Goal: Information Seeking & Learning: Understand process/instructions

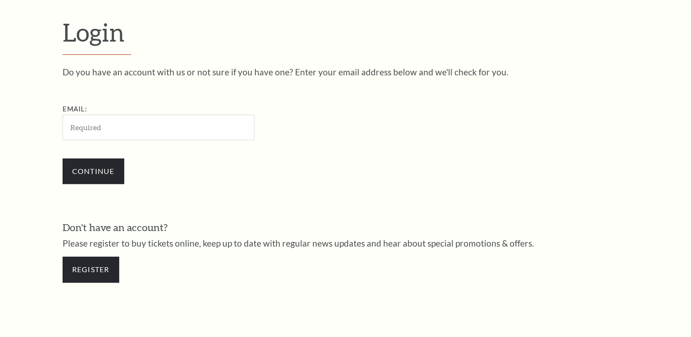
scroll to position [269, 0]
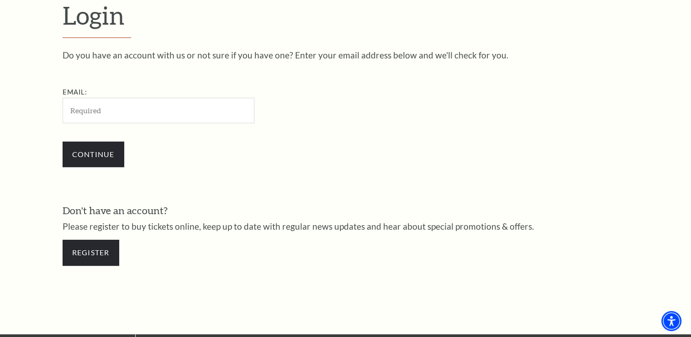
click at [116, 107] on input "Email:" at bounding box center [159, 110] width 192 height 25
type input "[EMAIL_ADDRESS][DOMAIN_NAME]"
click at [98, 148] on input "Continue" at bounding box center [94, 155] width 62 height 26
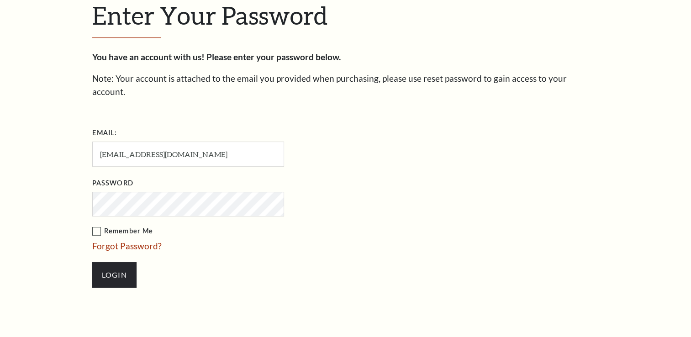
scroll to position [278, 0]
click at [115, 263] on input "Login" at bounding box center [114, 276] width 44 height 26
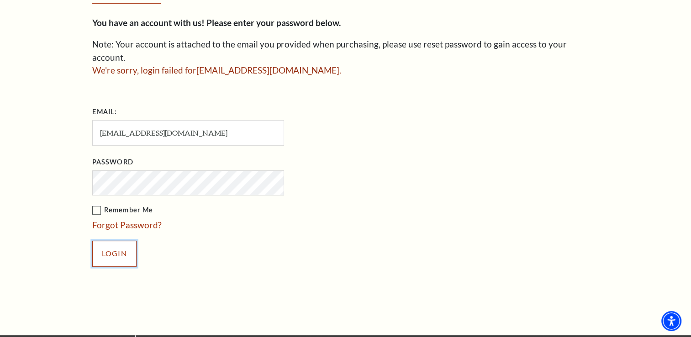
click at [99, 241] on input "Login" at bounding box center [114, 254] width 44 height 26
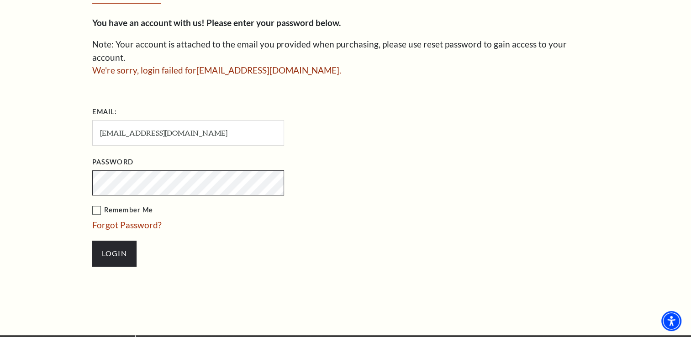
click at [64, 164] on div "Enter Your Password You have an account with us! Please enter your password bel…" at bounding box center [345, 121] width 691 height 428
click at [205, 273] on div "Enter Your Password You have an account with us! Please enter your password bel…" at bounding box center [345, 121] width 521 height 428
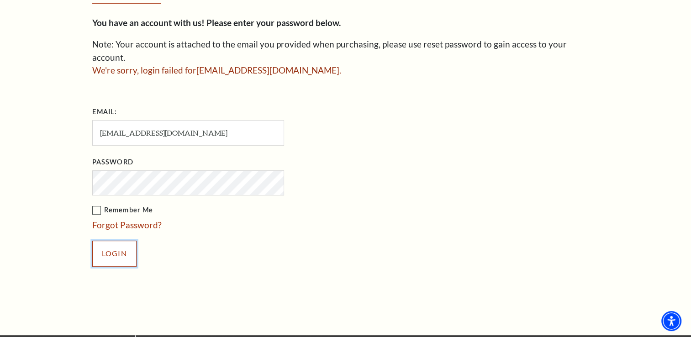
click at [106, 241] on input "Login" at bounding box center [114, 254] width 44 height 26
click at [119, 220] on link "Forgot Password?" at bounding box center [126, 225] width 69 height 11
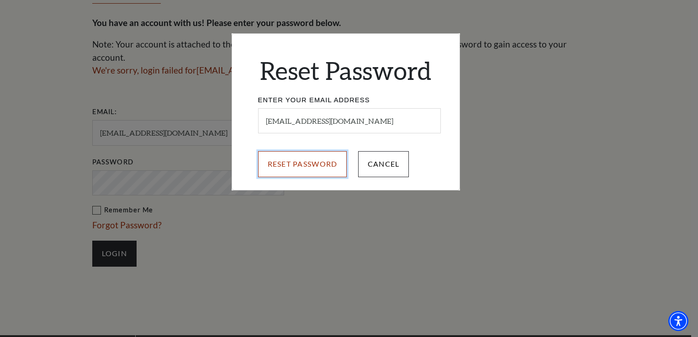
click at [293, 165] on input "Reset Password" at bounding box center [302, 164] width 89 height 26
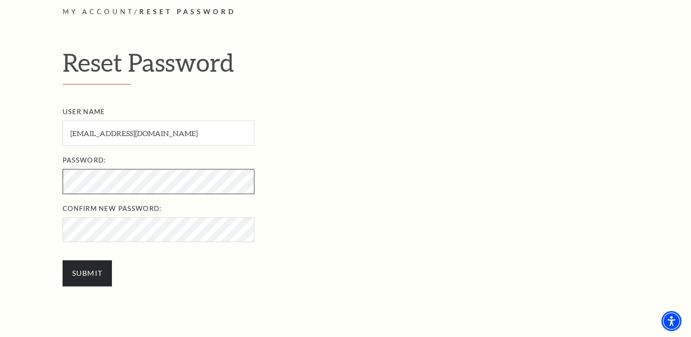
scroll to position [274, 0]
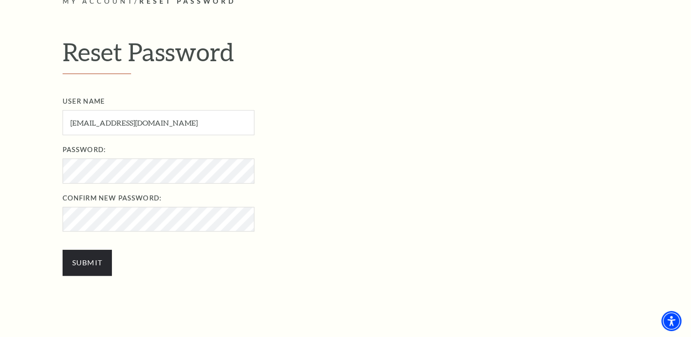
click at [321, 250] on div "User Name bennbunk@yahoo.com User Name required Password: Password required Con…" at bounding box center [356, 190] width 586 height 189
click at [88, 263] on input "Submit" at bounding box center [88, 263] width 50 height 26
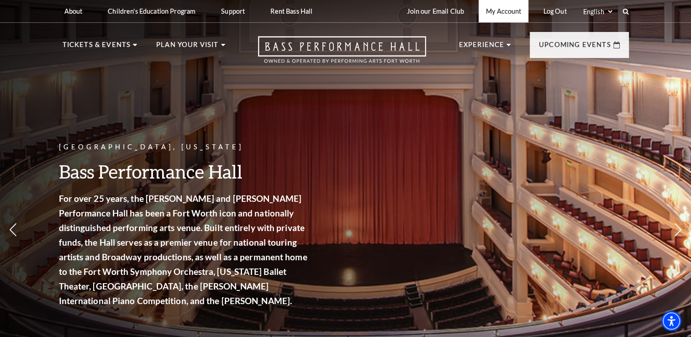
click at [506, 9] on link "My Account" at bounding box center [504, 11] width 50 height 22
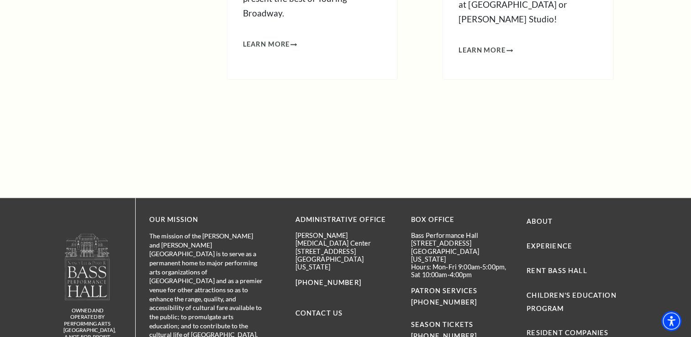
scroll to position [1050, 0]
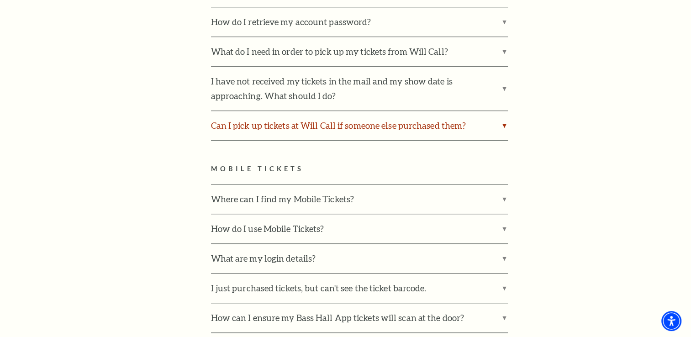
scroll to position [822, 0]
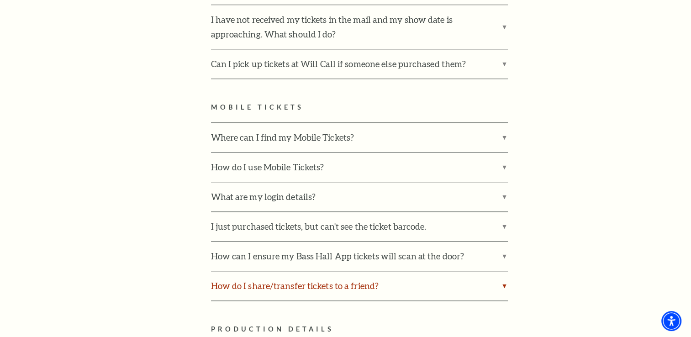
click at [315, 271] on label "How do I share/transfer tickets to a friend?" at bounding box center [359, 285] width 297 height 29
click at [0, 0] on input "How do I share/transfer tickets to a friend?" at bounding box center [0, 0] width 0 height 0
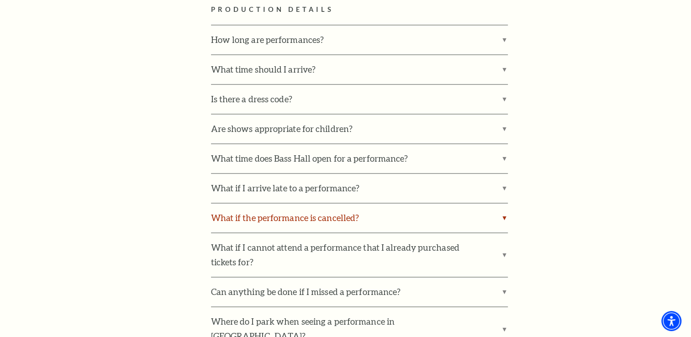
scroll to position [1416, 0]
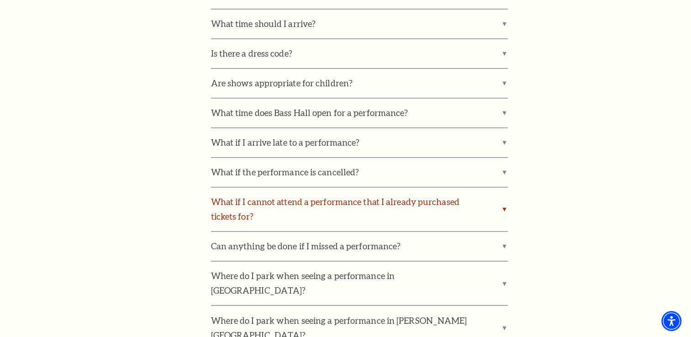
click at [274, 187] on label "What if I cannot attend a performance that I already purchased tickets for?" at bounding box center [359, 209] width 297 height 44
click at [0, 0] on input "What if I cannot attend a performance that I already purchased tickets for?" at bounding box center [0, 0] width 0 height 0
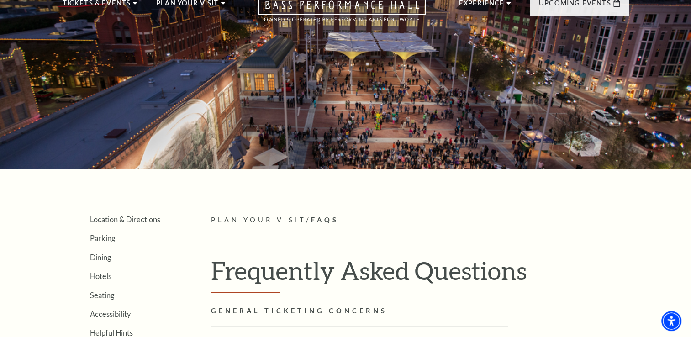
scroll to position [0, 0]
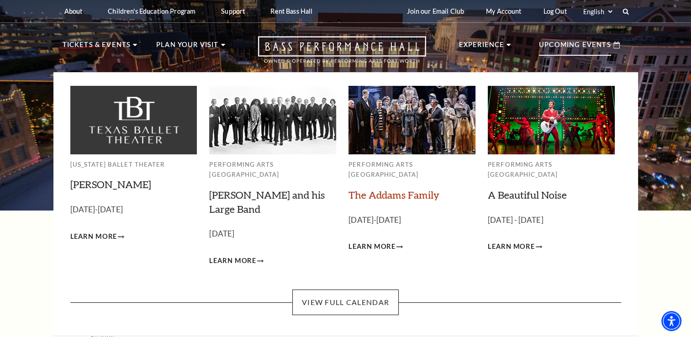
click at [398, 189] on link "The Addams Family" at bounding box center [393, 195] width 91 height 12
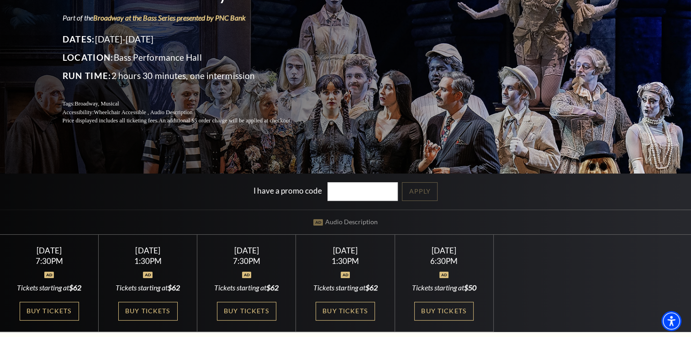
scroll to position [91, 0]
